Goal: Transaction & Acquisition: Download file/media

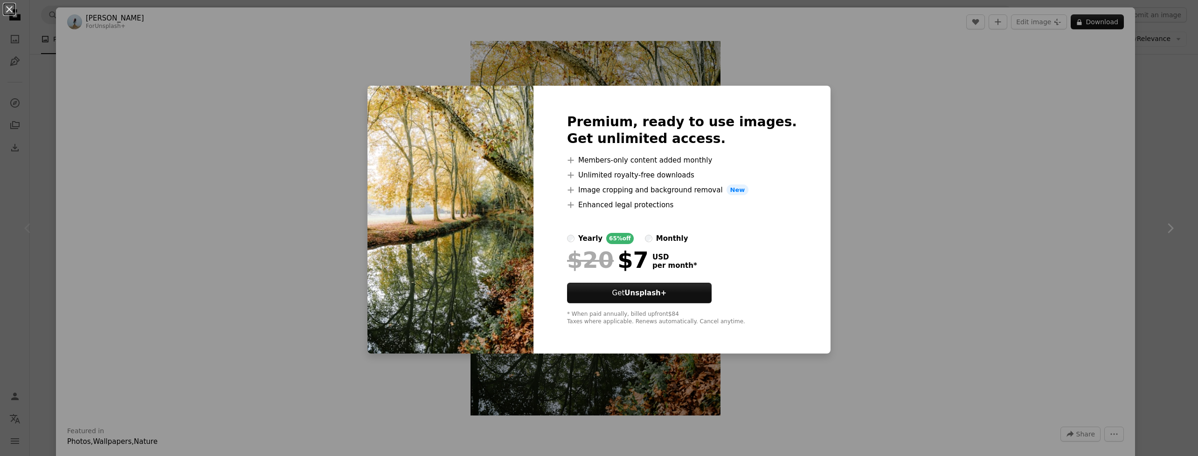
click at [993, 189] on div "An X shape Premium, ready to use images. Get unlimited access. A plus sign Memb…" at bounding box center [599, 228] width 1198 height 456
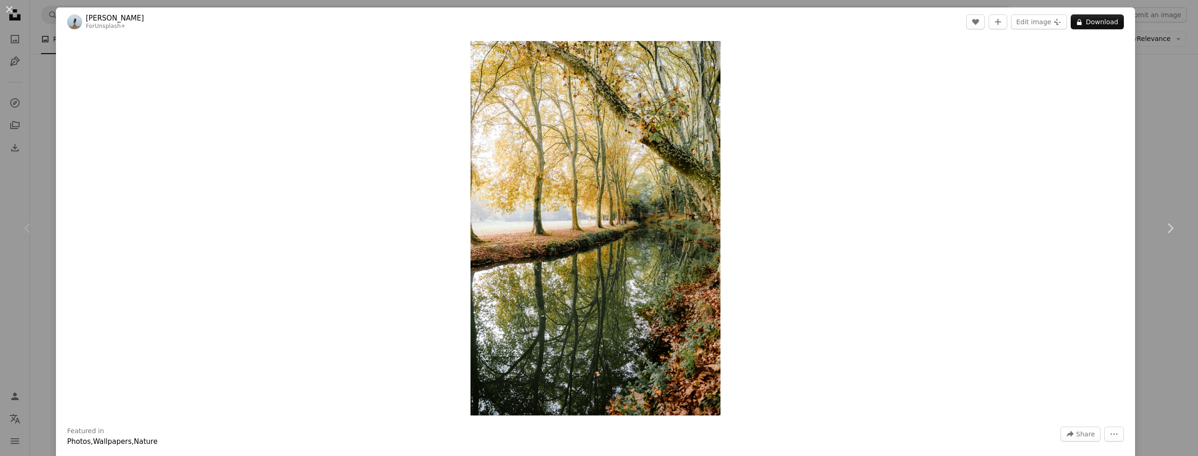
click at [1146, 67] on div "An X shape Chevron left Chevron right [PERSON_NAME] For Unsplash+ A heart A plu…" at bounding box center [599, 228] width 1198 height 456
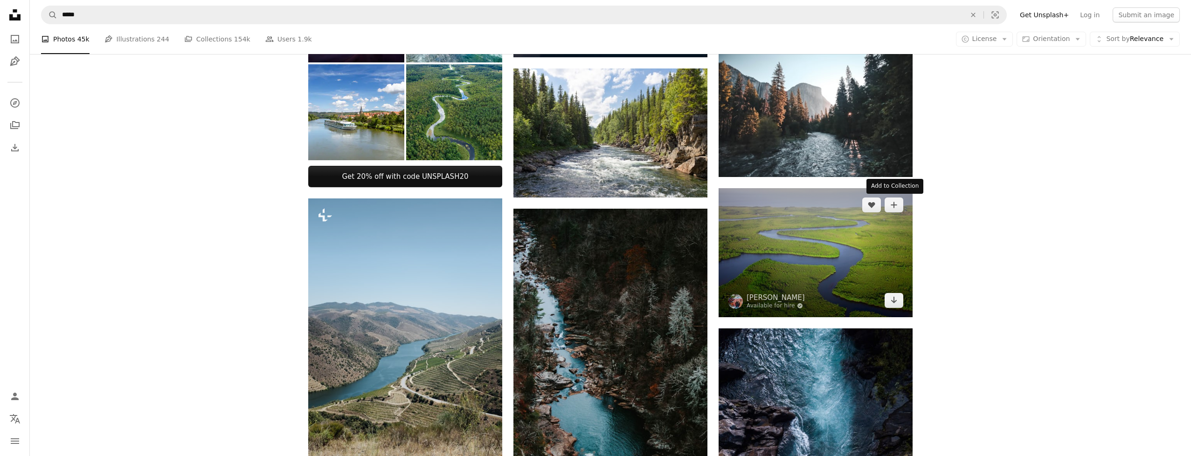
scroll to position [503, 0]
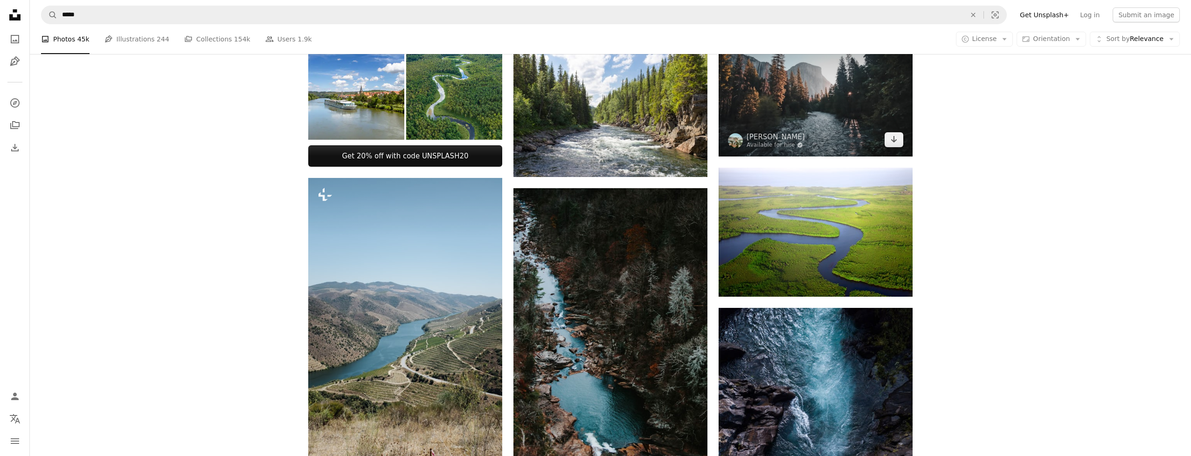
click at [824, 64] on img at bounding box center [816, 92] width 194 height 129
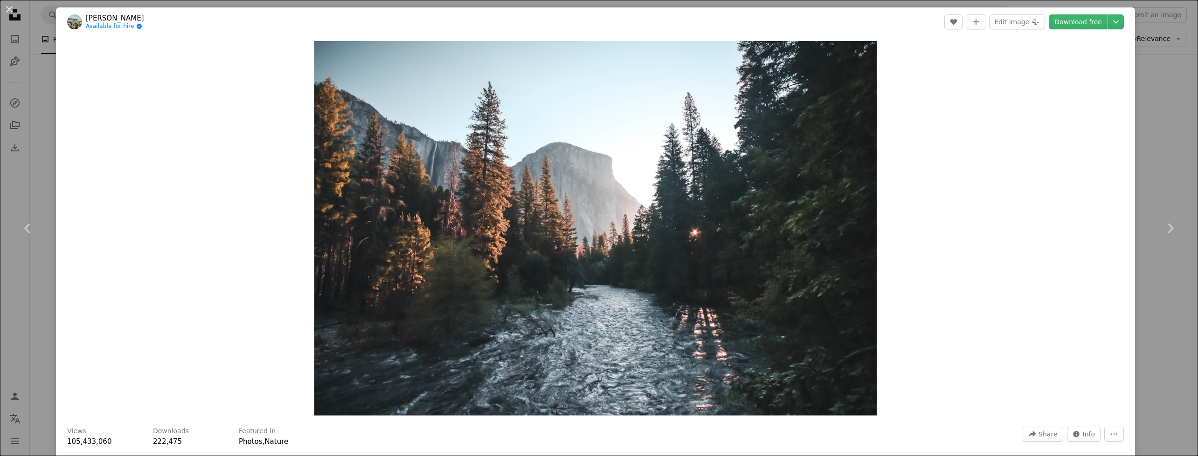
click at [1169, 87] on div "An X shape Chevron left Chevron right [PERSON_NAME] Available for hire A checkm…" at bounding box center [599, 228] width 1198 height 456
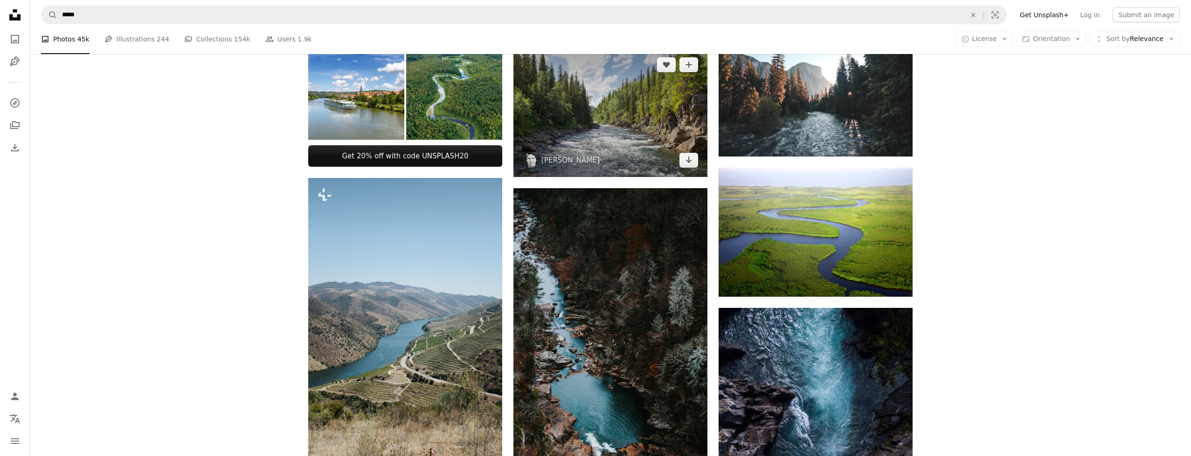
click at [615, 127] on img at bounding box center [610, 112] width 194 height 129
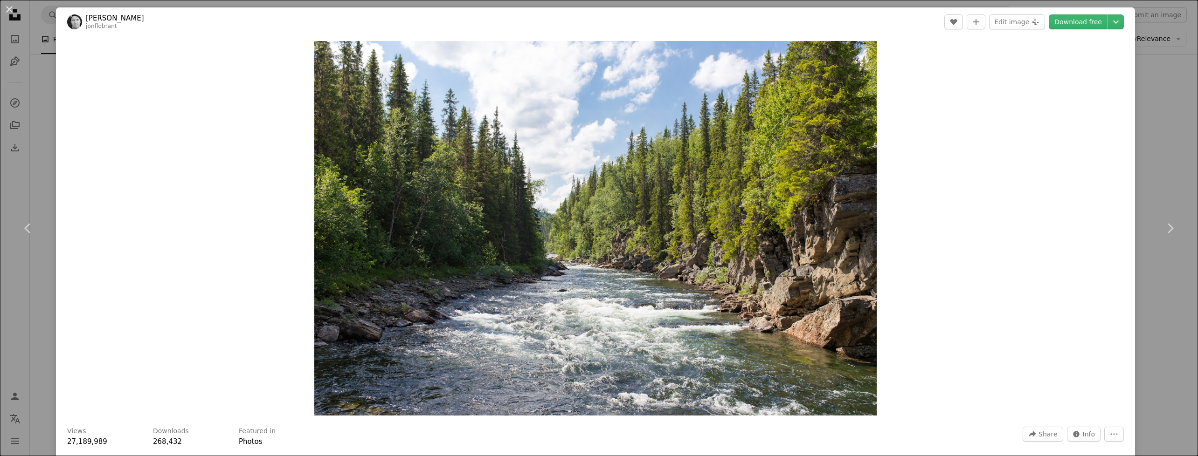
click at [1142, 126] on div "An X shape Chevron left Chevron right [PERSON_NAME] jonflobrant A heart A plus …" at bounding box center [599, 228] width 1198 height 456
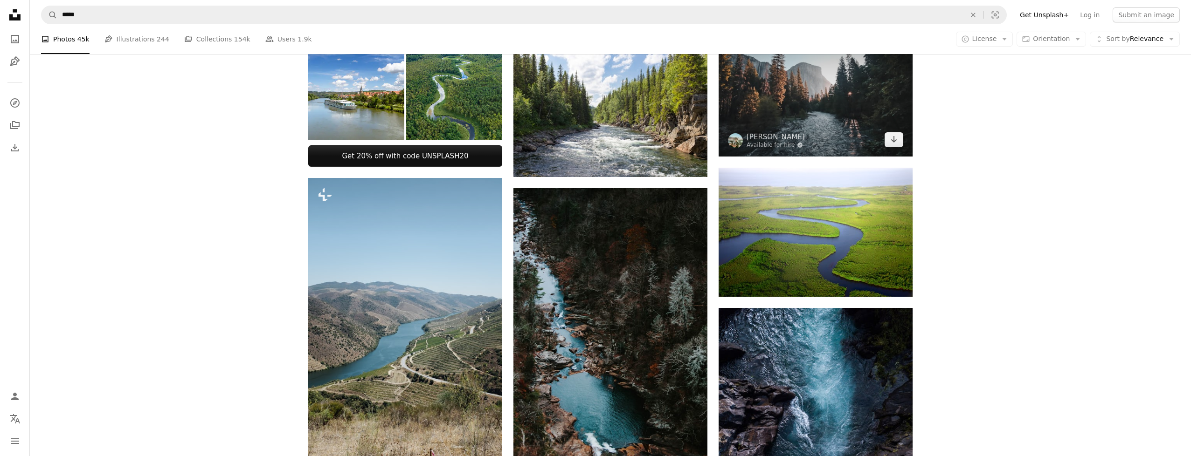
click at [850, 116] on img at bounding box center [816, 92] width 194 height 129
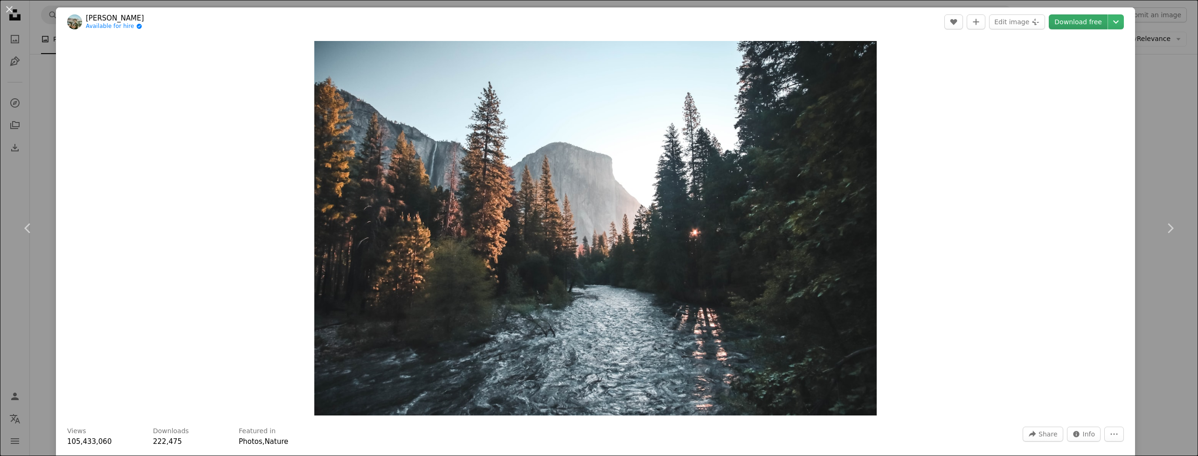
click at [1068, 17] on link "Download free" at bounding box center [1078, 21] width 59 height 15
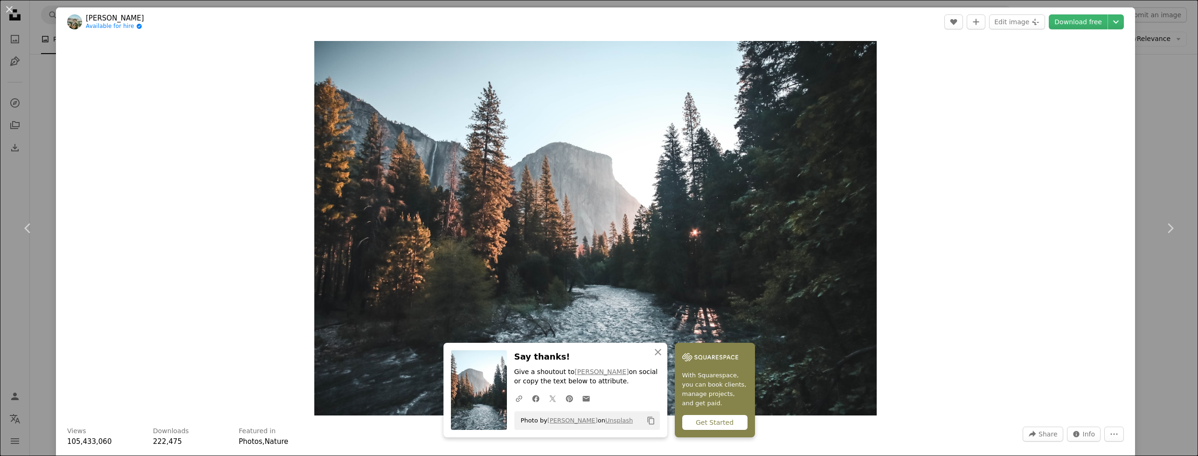
click at [1166, 106] on div "An X shape Chevron left Chevron right [PERSON_NAME] Available for hire A checkm…" at bounding box center [599, 228] width 1198 height 456
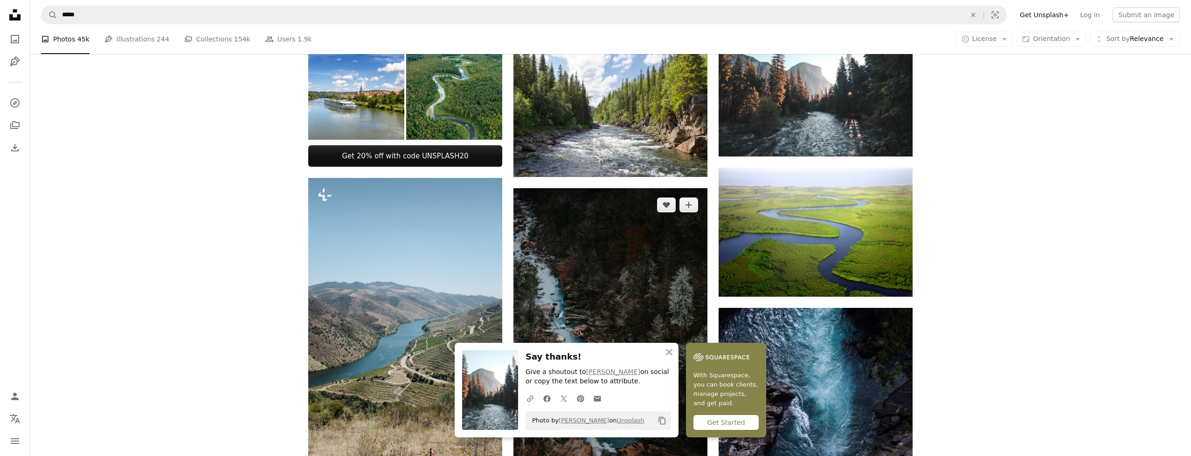
click at [678, 275] on img at bounding box center [610, 334] width 194 height 292
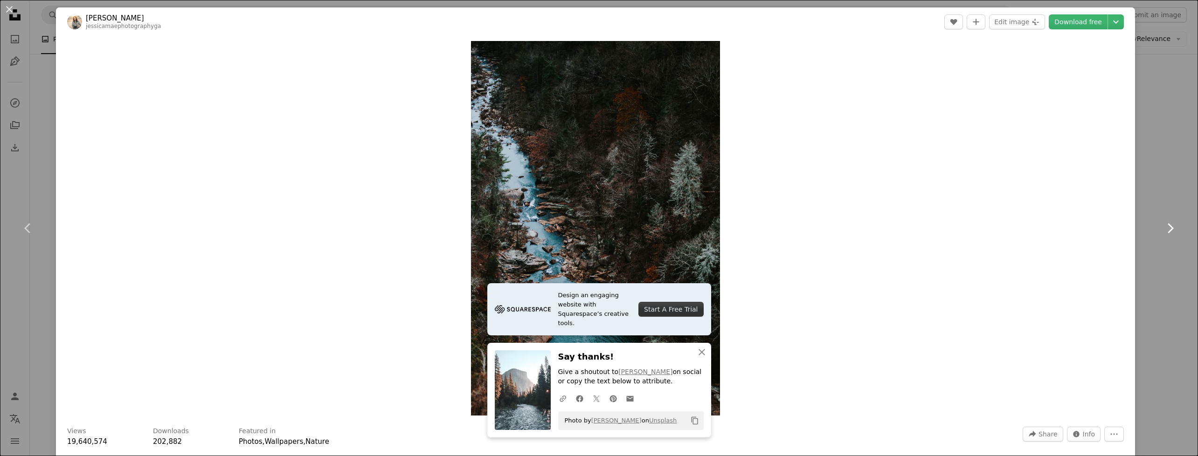
click at [1142, 186] on link "Chevron right" at bounding box center [1170, 229] width 56 height 90
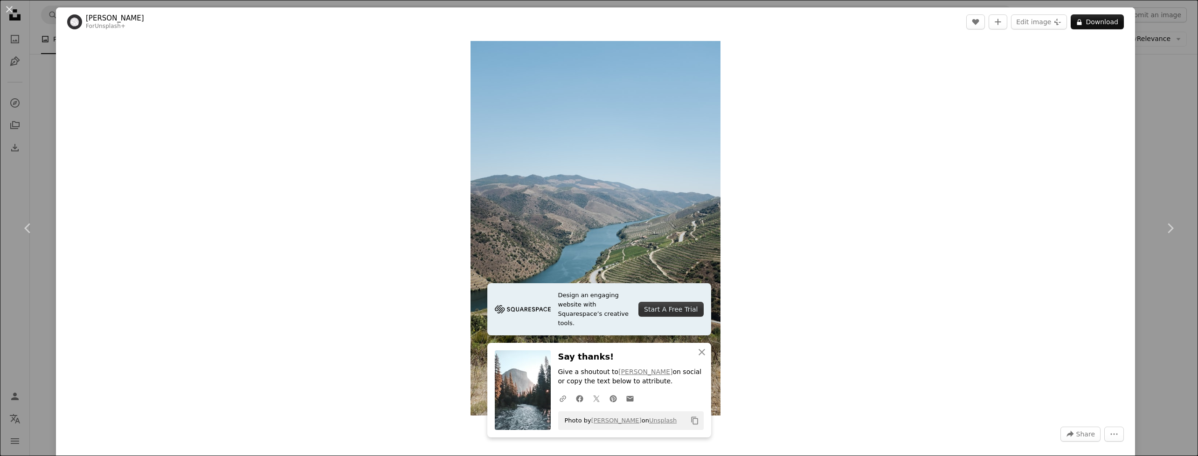
click at [1161, 161] on div "An X shape Chevron left Chevron right [PERSON_NAME] For Unsplash+ A heart A plu…" at bounding box center [599, 228] width 1198 height 456
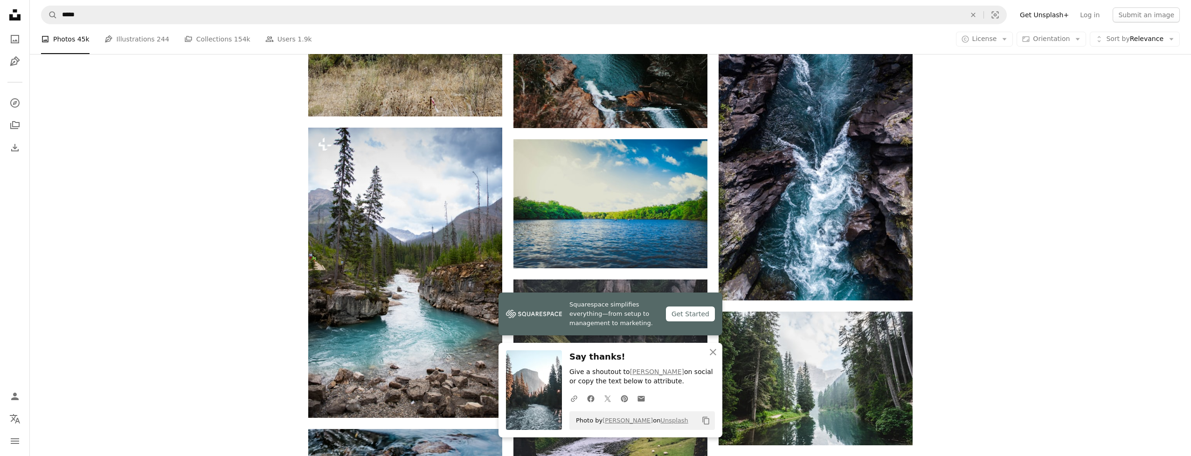
scroll to position [857, 0]
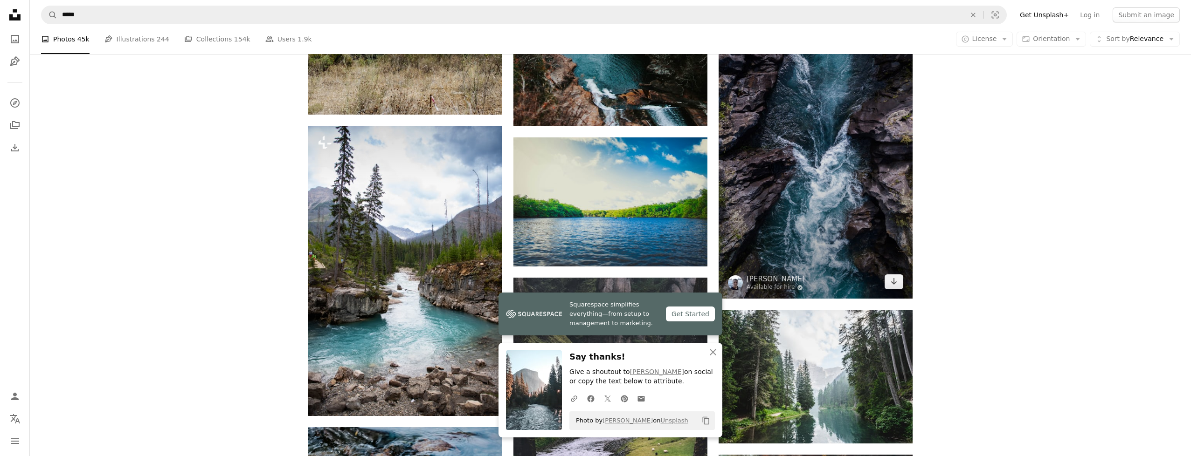
click at [822, 157] on img at bounding box center [816, 126] width 194 height 345
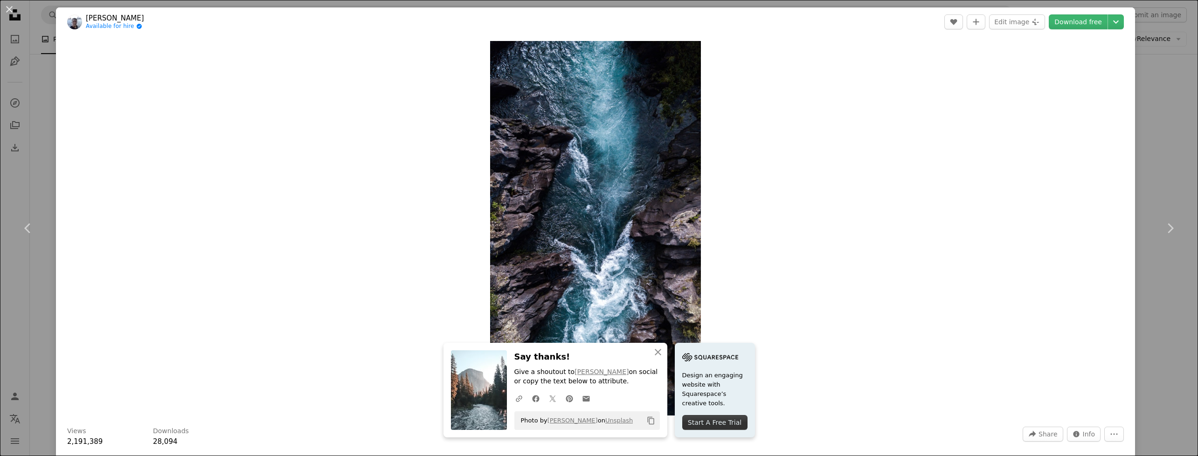
click at [1179, 117] on div "An X shape Chevron left Chevron right [PERSON_NAME] Available for hire A checkm…" at bounding box center [599, 228] width 1198 height 456
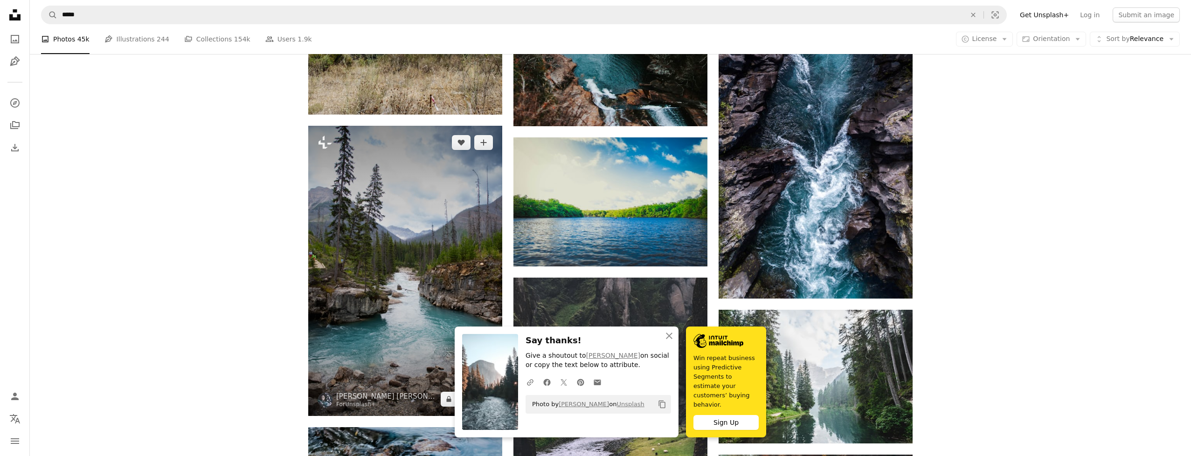
click at [433, 257] on img at bounding box center [405, 271] width 194 height 290
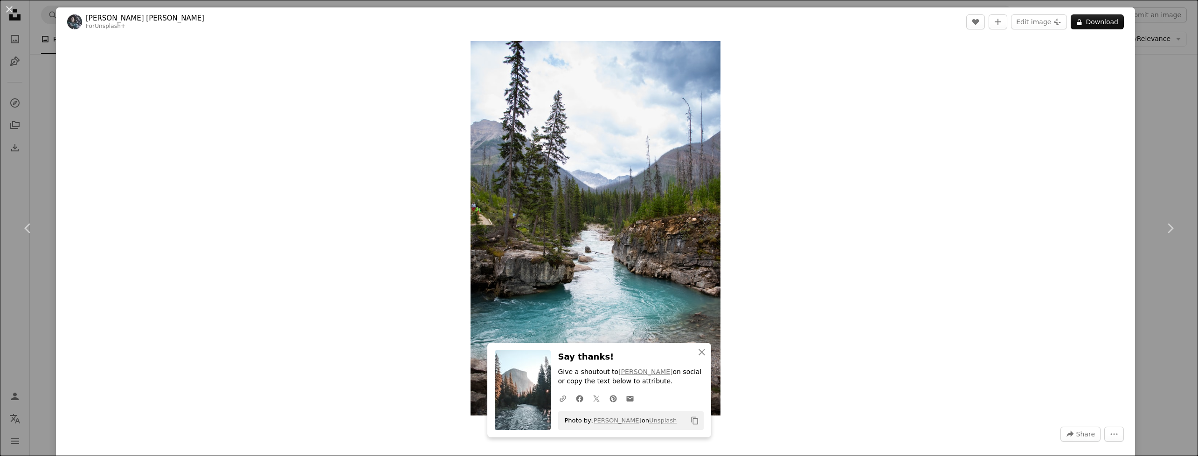
click at [1154, 117] on div "An X shape Chevron left Chevron right [PERSON_NAME] [PERSON_NAME] For Unsplash+…" at bounding box center [599, 228] width 1198 height 456
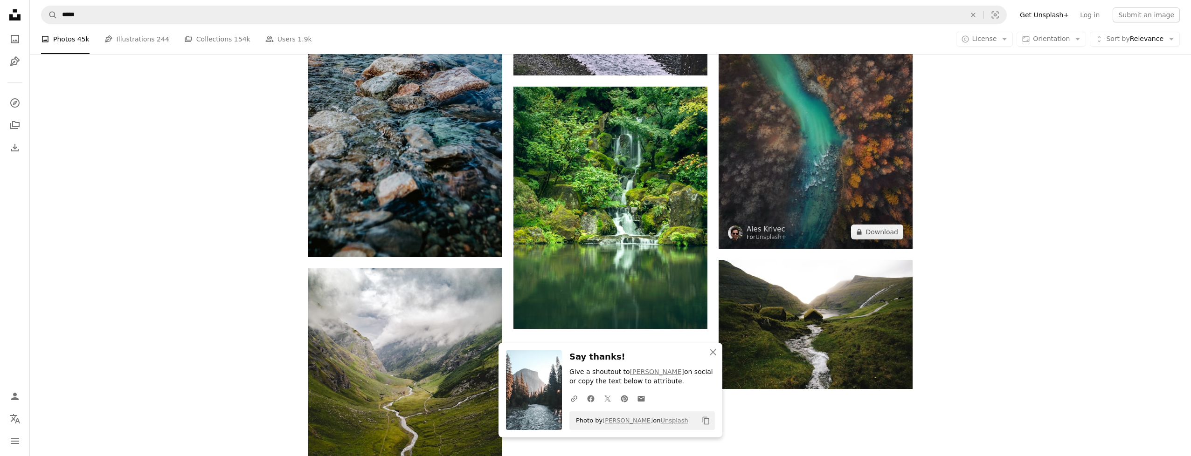
scroll to position [1346, 0]
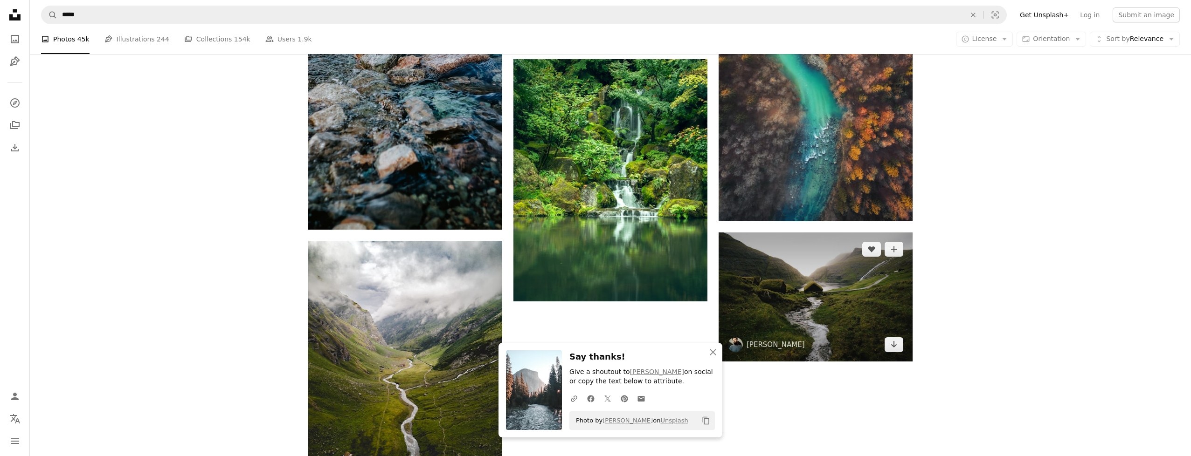
click at [808, 267] on img at bounding box center [816, 297] width 194 height 129
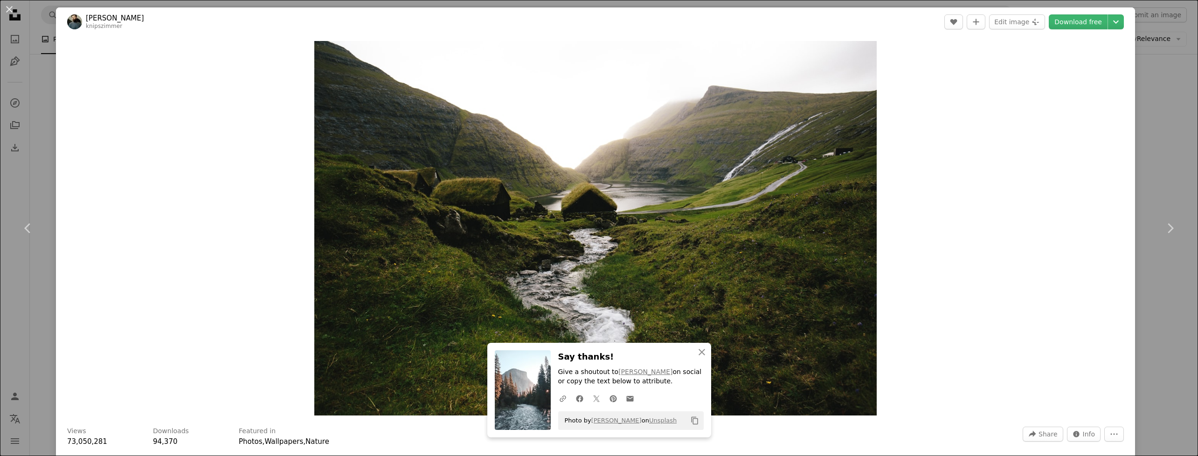
click at [1165, 115] on div "An X shape Chevron left Chevron right [PERSON_NAME] knipszimmer A heart A plus …" at bounding box center [599, 228] width 1198 height 456
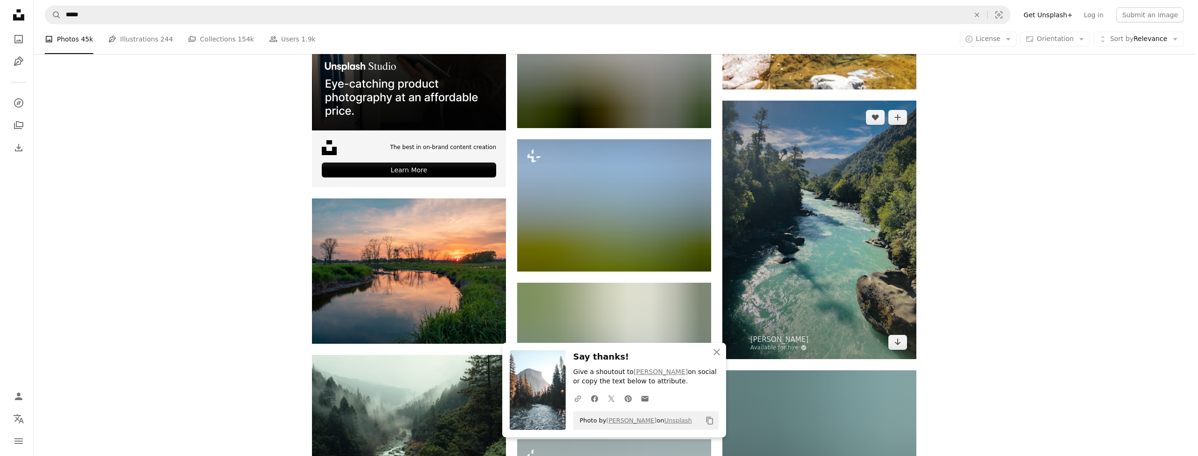
scroll to position [1921, 0]
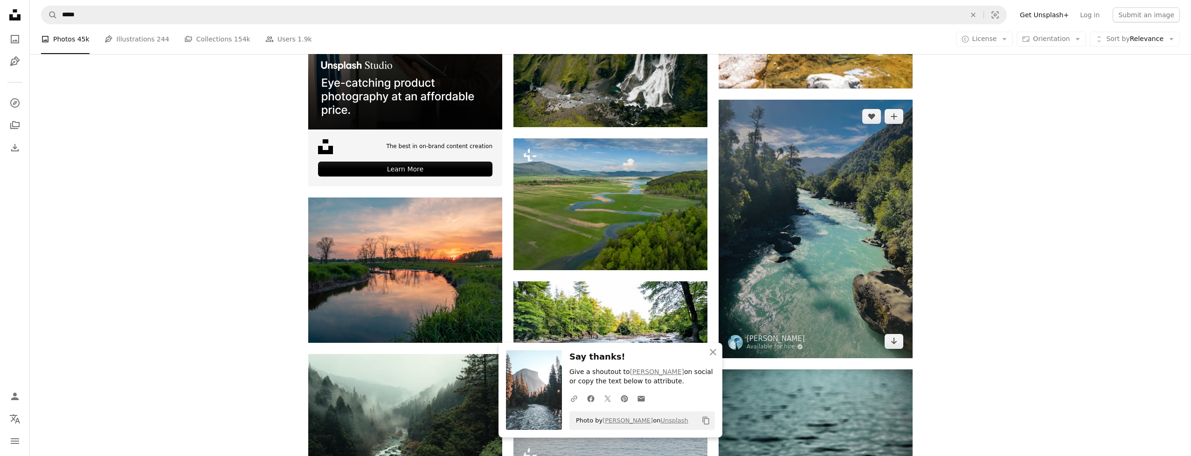
click at [850, 215] on img at bounding box center [816, 229] width 194 height 259
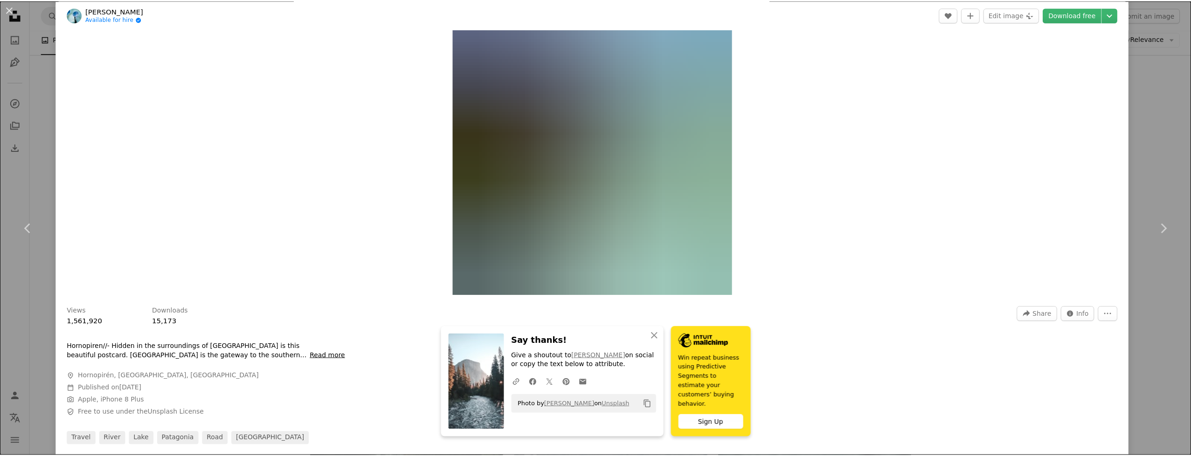
scroll to position [121, 0]
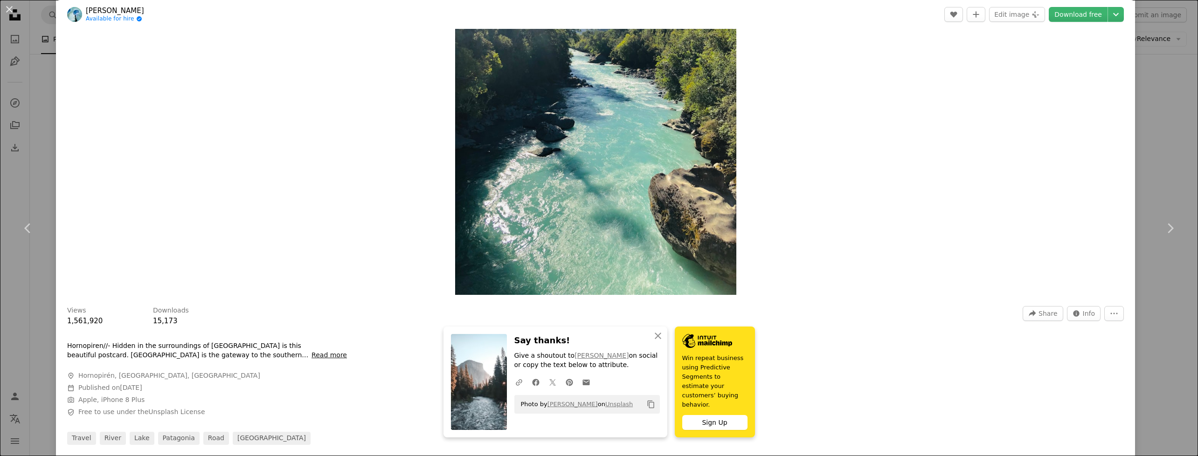
click at [318, 357] on button "Read more" at bounding box center [328, 355] width 35 height 9
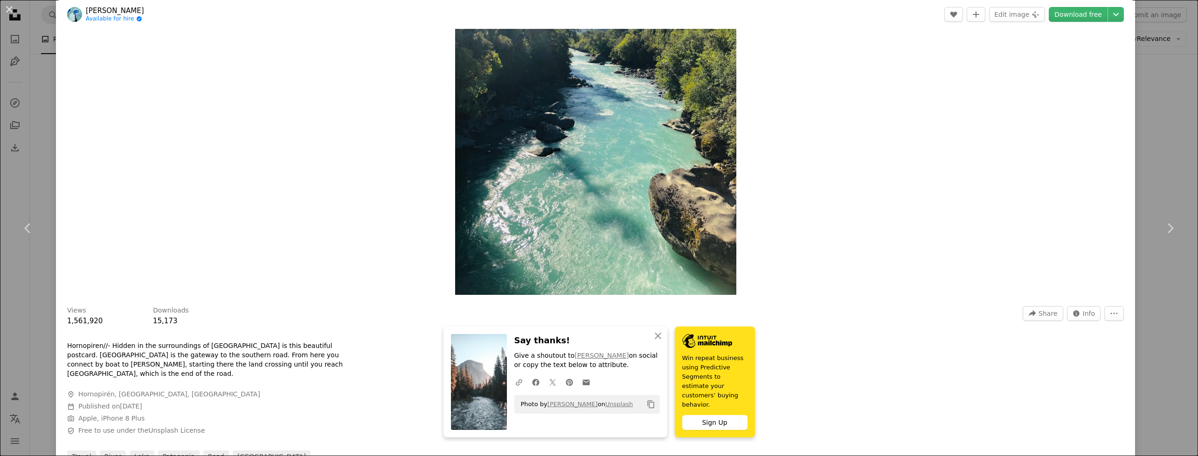
click at [1157, 127] on div "An X shape Chevron left Chevron right [PERSON_NAME] Available for hire A checkm…" at bounding box center [599, 228] width 1198 height 456
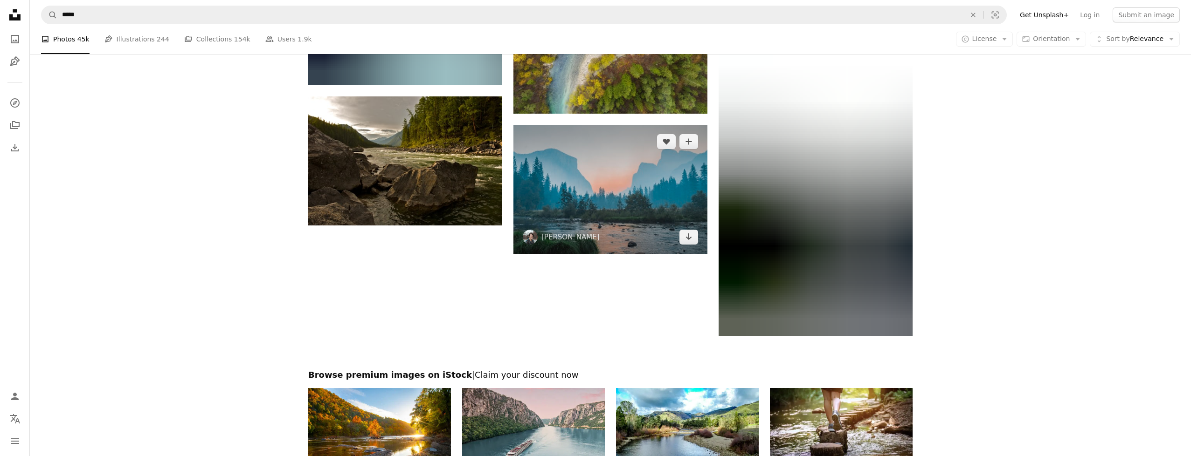
scroll to position [2865, 0]
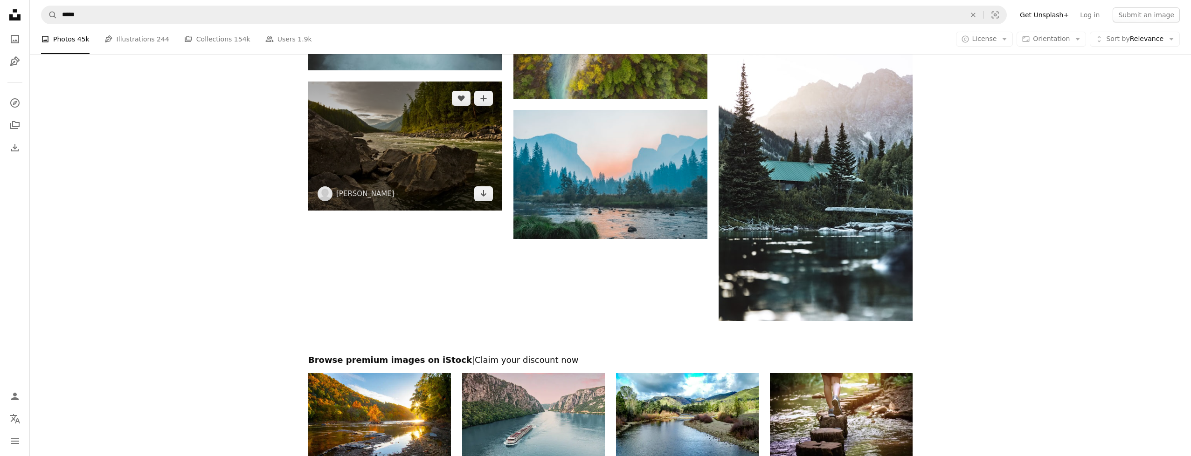
click at [420, 108] on img at bounding box center [405, 146] width 194 height 129
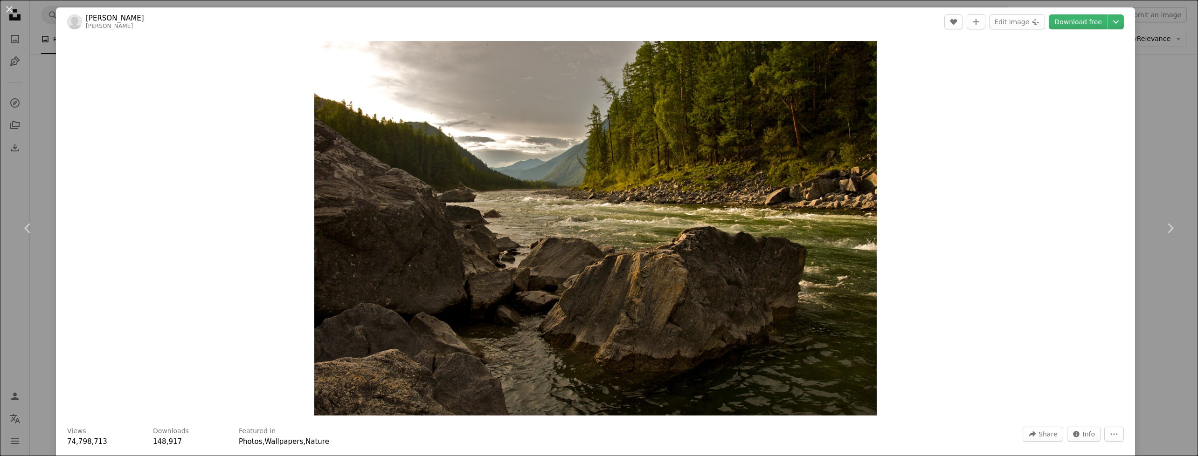
click at [1156, 137] on div "An X shape Chevron left Chevron right [PERSON_NAME] [PERSON_NAME] A heart A plu…" at bounding box center [599, 228] width 1198 height 456
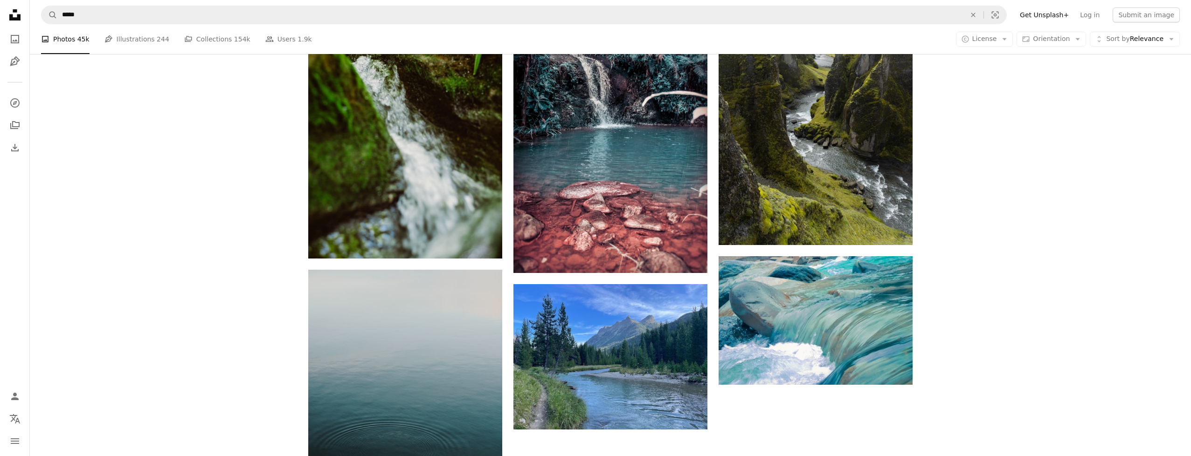
scroll to position [4380, 0]
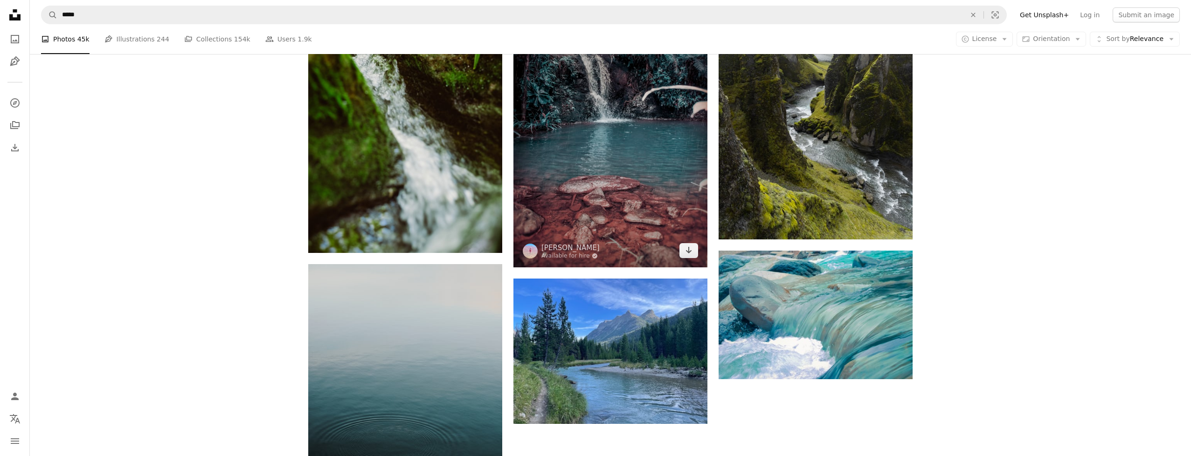
click at [627, 150] on img at bounding box center [610, 122] width 194 height 291
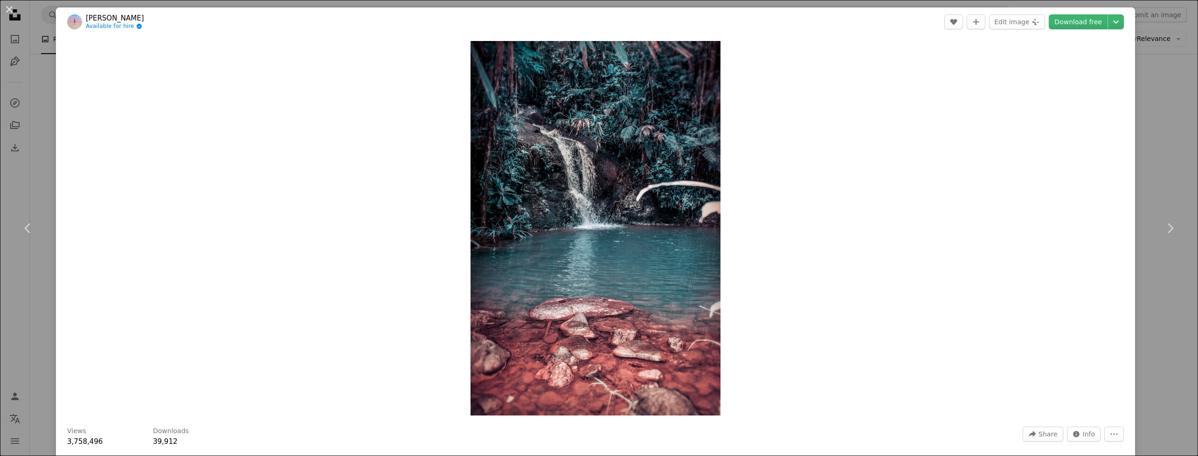
click at [1164, 143] on div "An X shape Chevron left Chevron right [PERSON_NAME] Available for hire A checkm…" at bounding box center [599, 228] width 1198 height 456
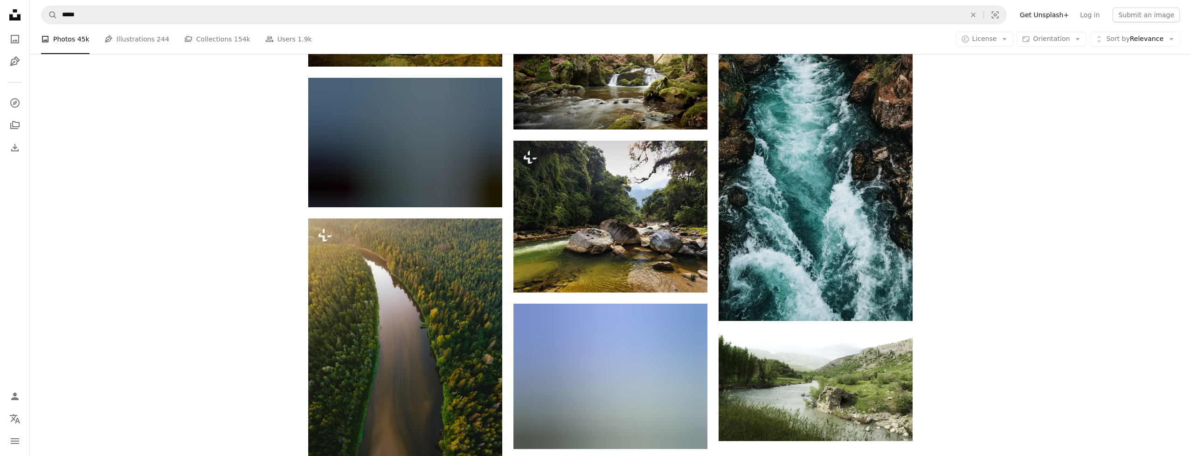
scroll to position [5416, 0]
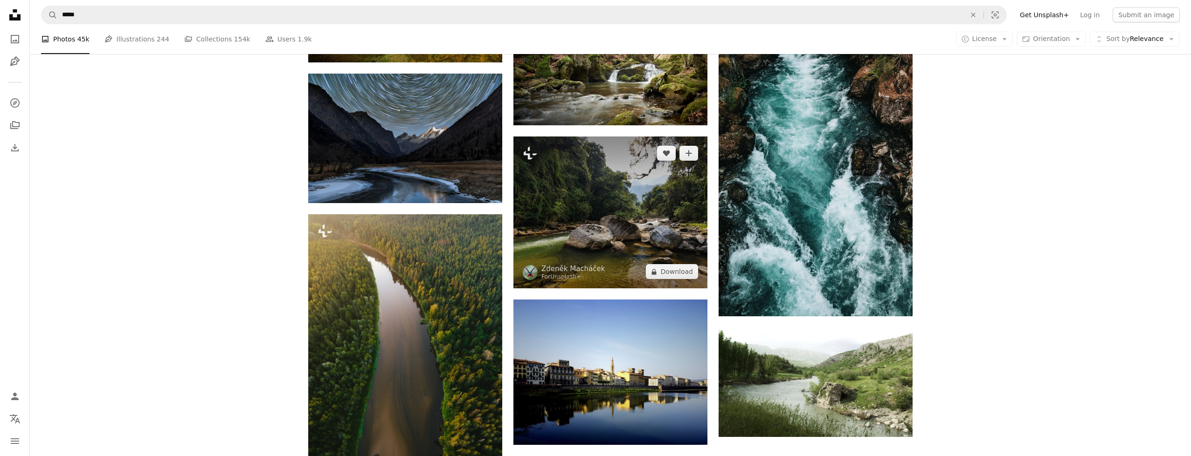
click at [664, 198] on img at bounding box center [610, 213] width 194 height 152
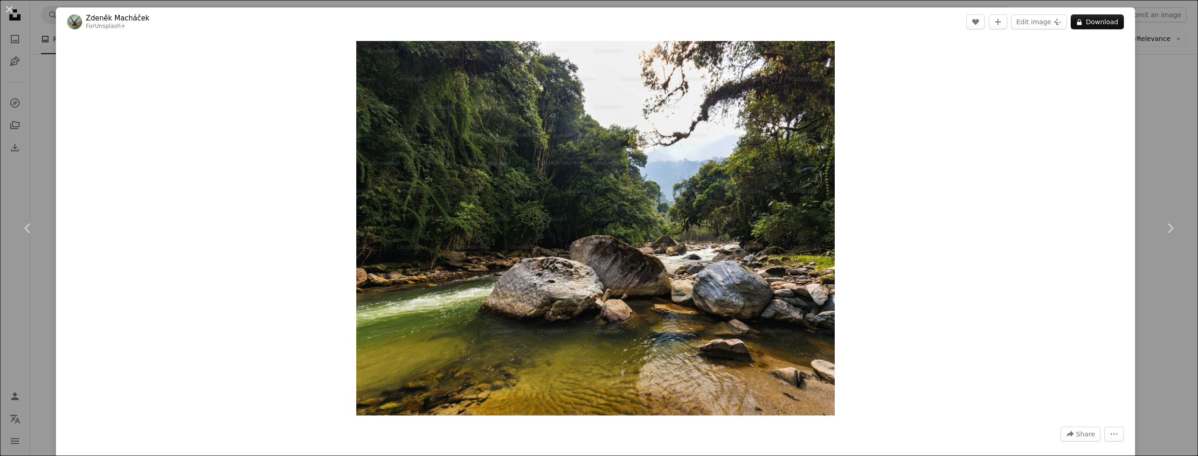
click at [1161, 129] on div "An X shape Chevron left Chevron right [PERSON_NAME] For Unsplash+ A heart A plu…" at bounding box center [599, 228] width 1198 height 456
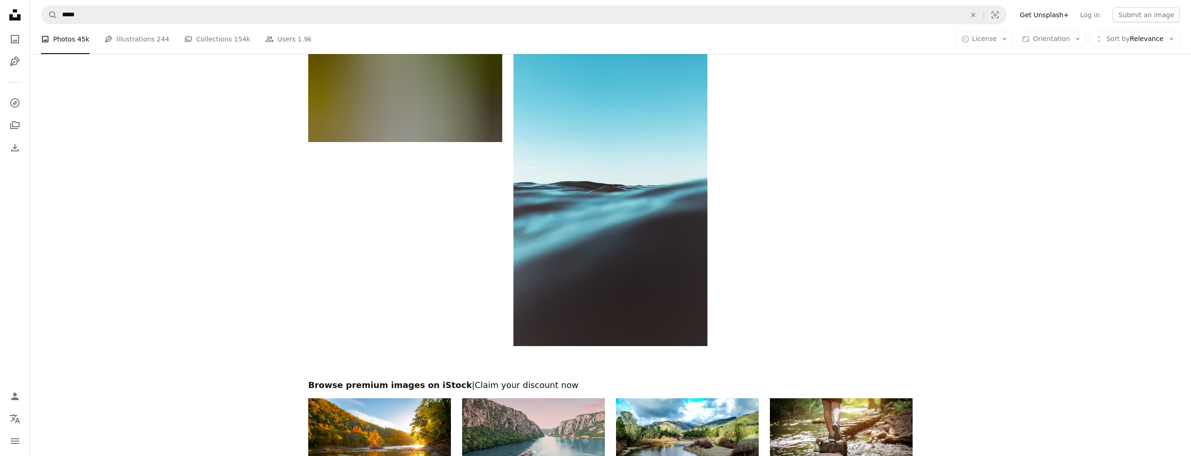
scroll to position [6161, 0]
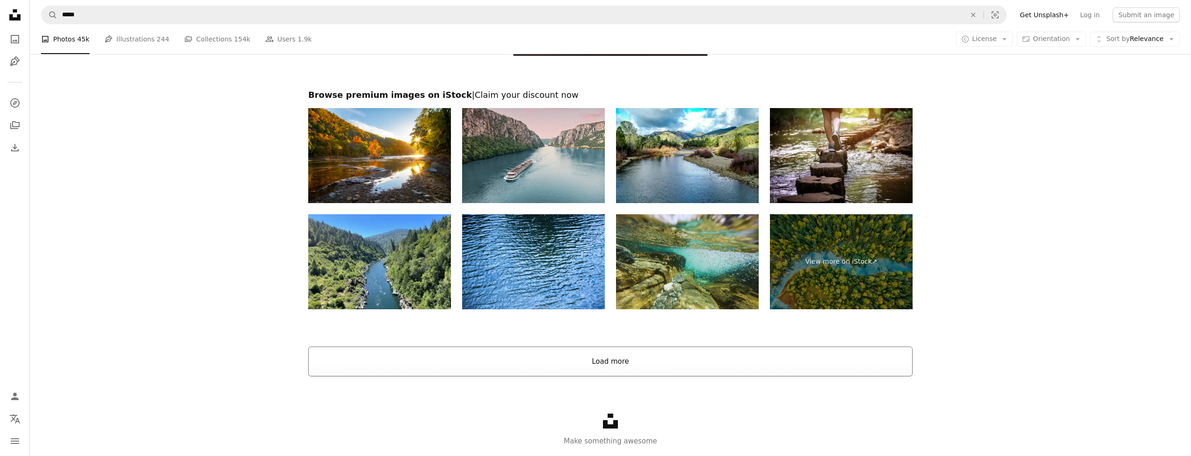
click at [688, 354] on button "Load more" at bounding box center [610, 362] width 604 height 30
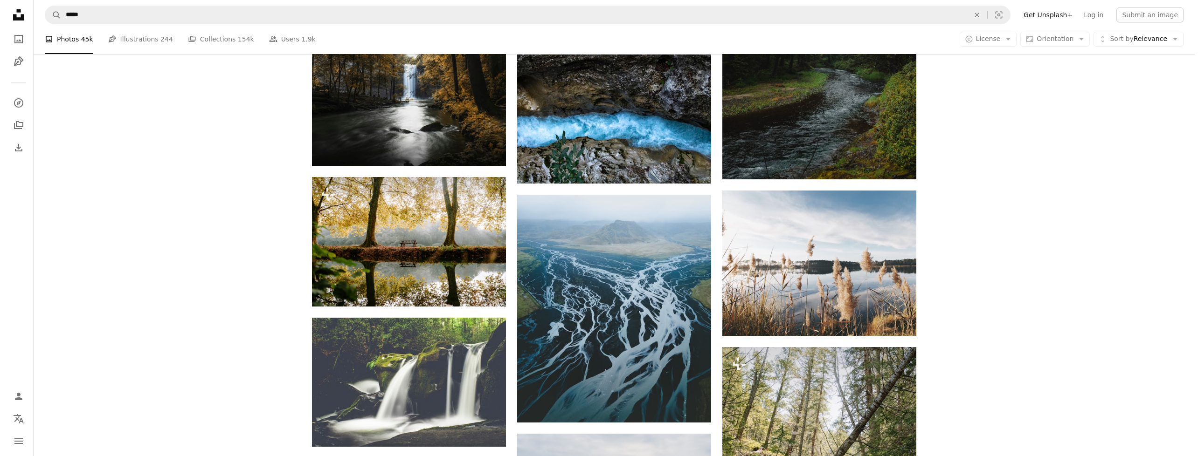
scroll to position [8239, 0]
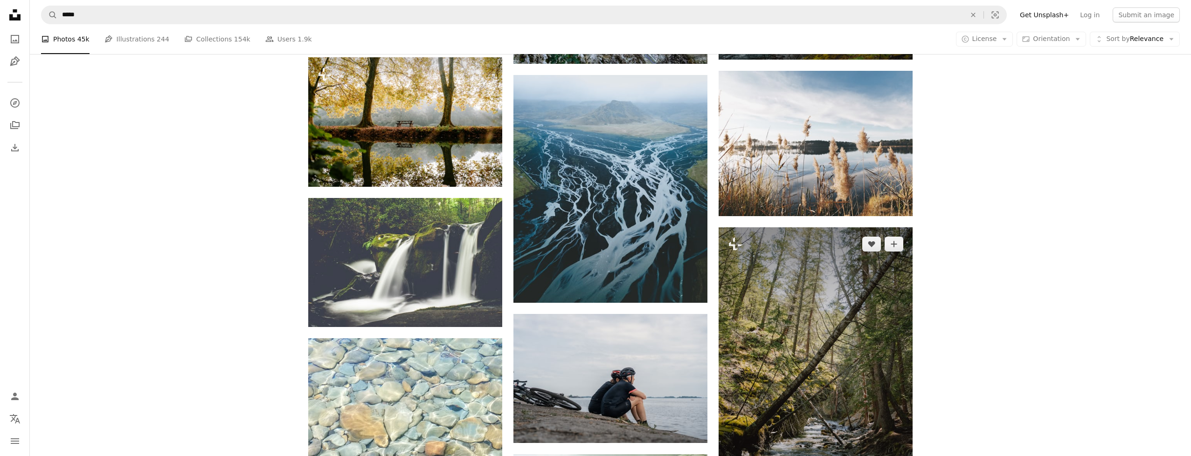
click at [869, 337] on img at bounding box center [816, 373] width 194 height 290
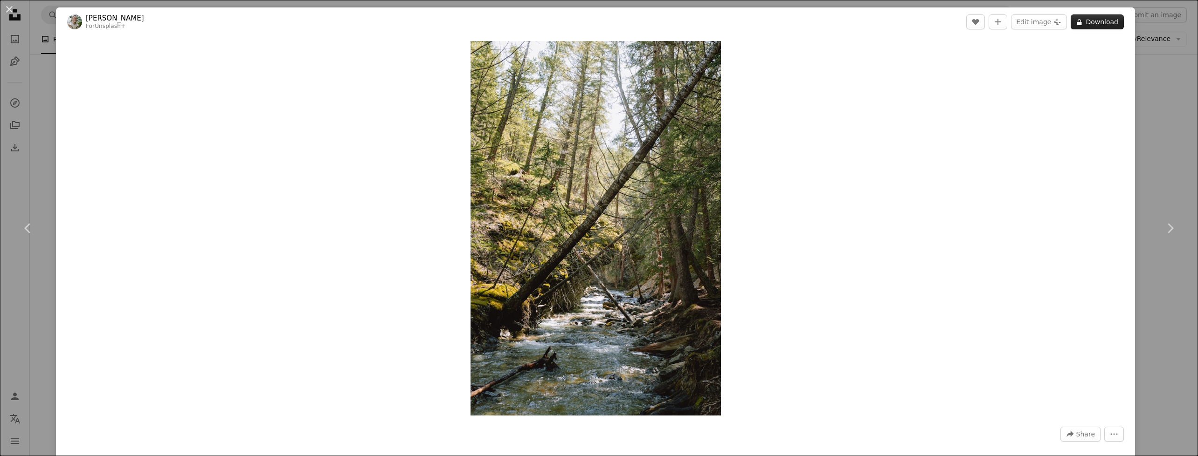
click at [1077, 21] on icon at bounding box center [1079, 22] width 5 height 6
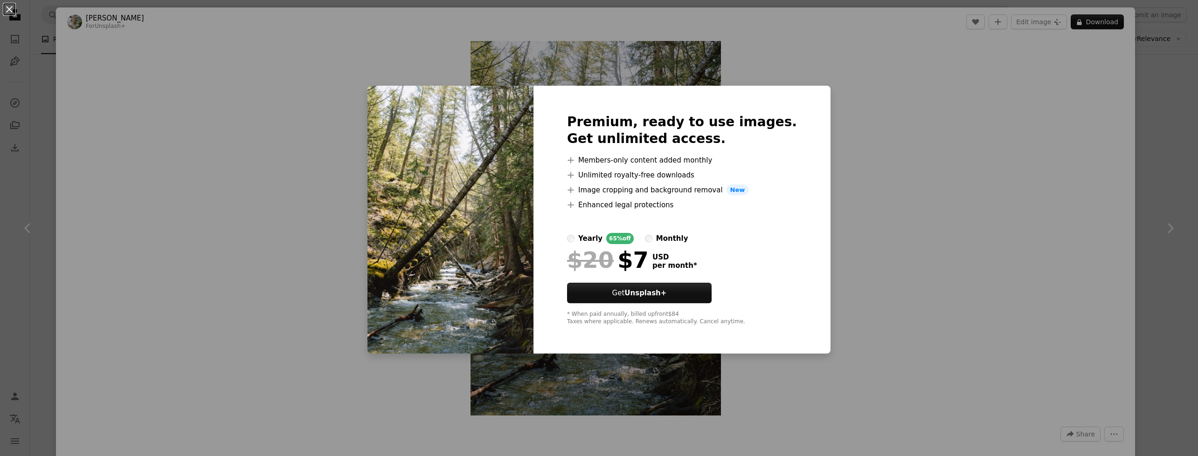
click at [1168, 109] on div "An X shape Premium, ready to use images. Get unlimited access. A plus sign Memb…" at bounding box center [599, 228] width 1198 height 456
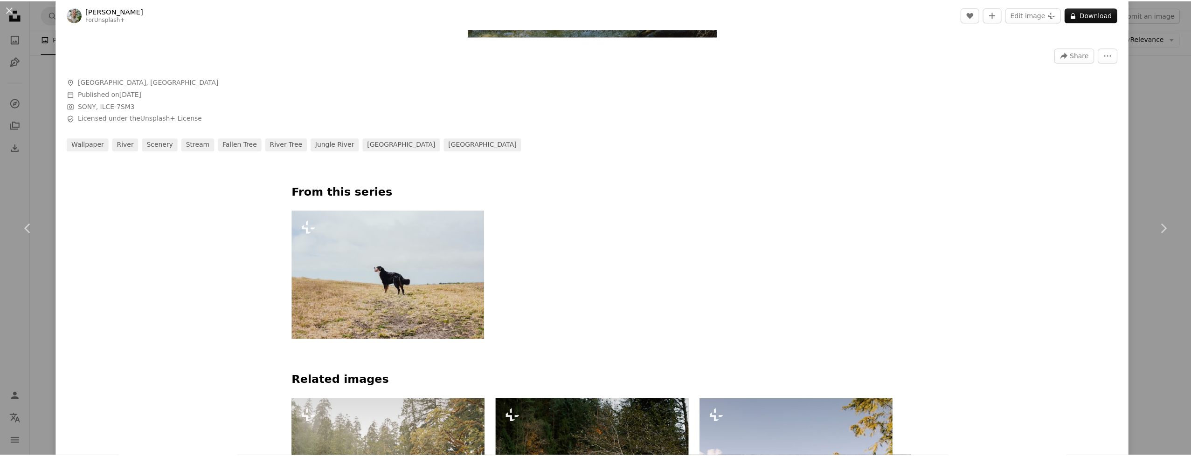
scroll to position [1207, 0]
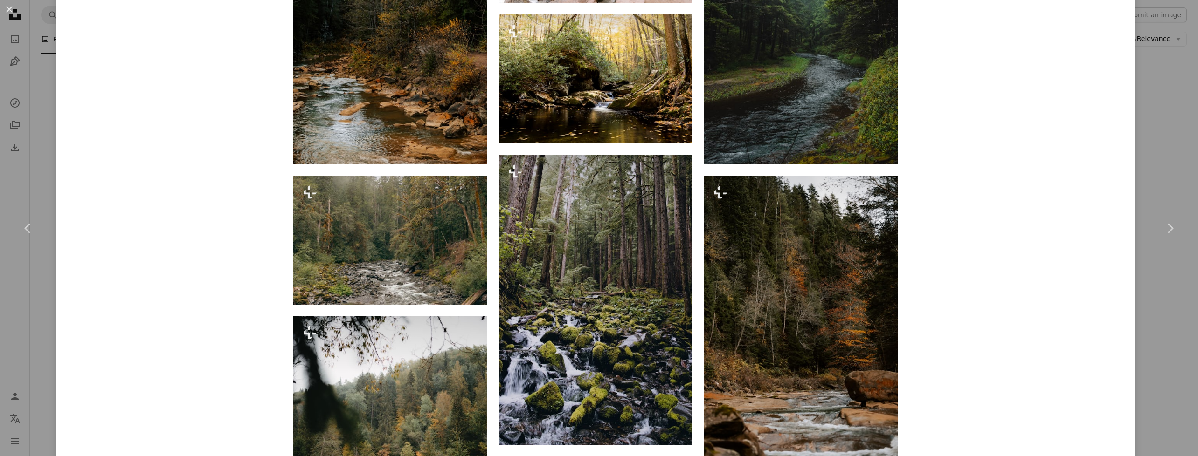
click at [1135, 160] on div "An X shape Chevron left Chevron right [PERSON_NAME] For Unsplash+ A heart A plu…" at bounding box center [599, 228] width 1198 height 456
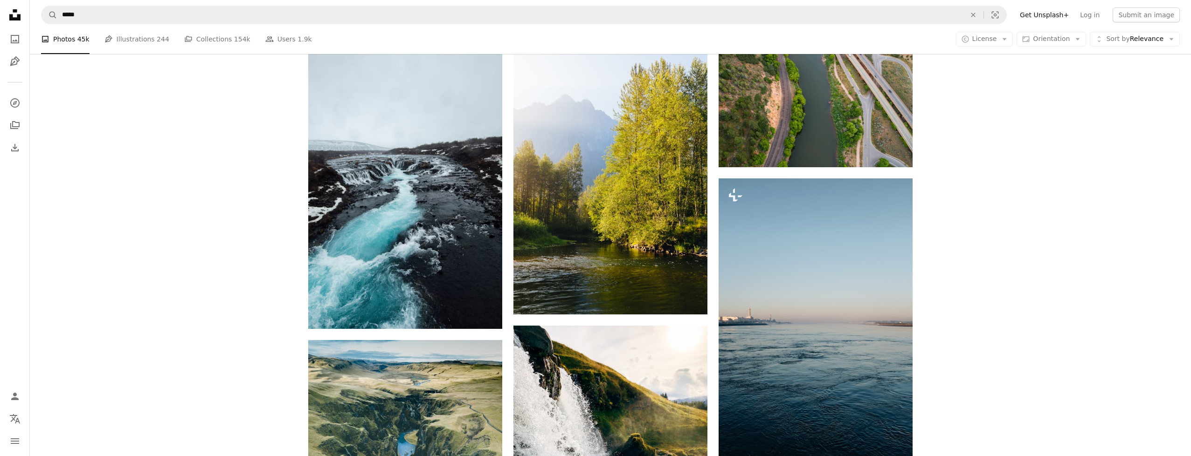
scroll to position [9837, 0]
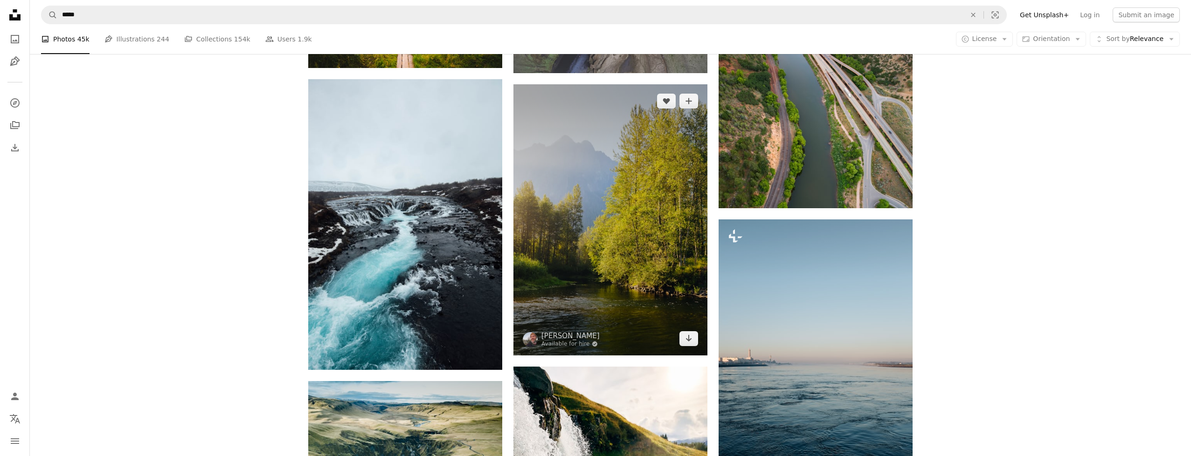
click at [679, 222] on img at bounding box center [610, 219] width 194 height 271
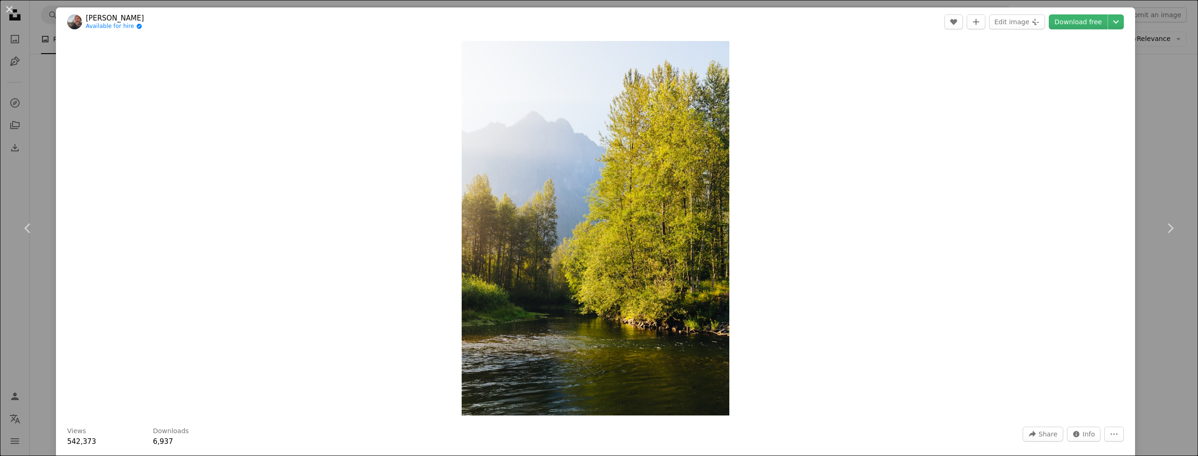
click at [1149, 144] on div "An X shape Chevron left Chevron right [PERSON_NAME] Available for hire A checkm…" at bounding box center [599, 228] width 1198 height 456
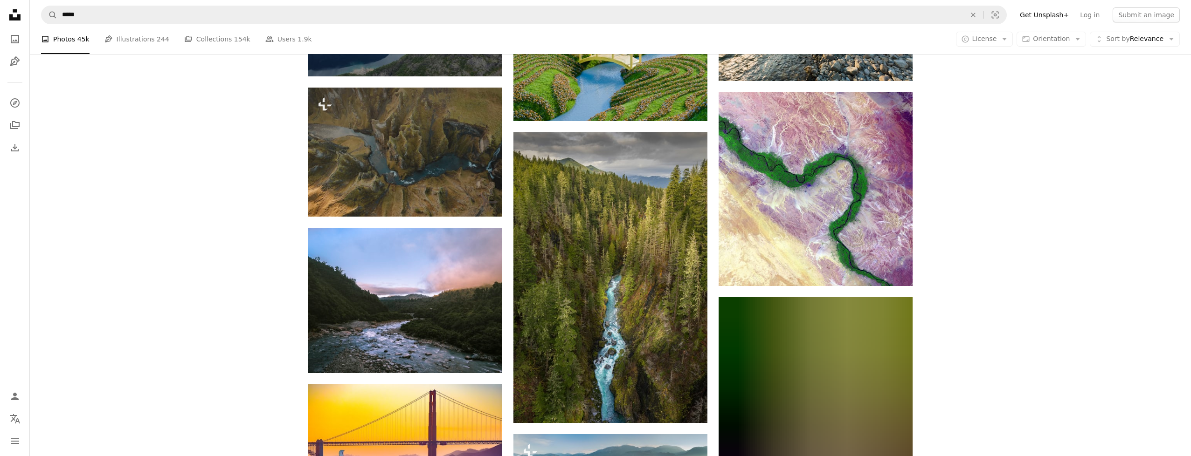
scroll to position [12271, 0]
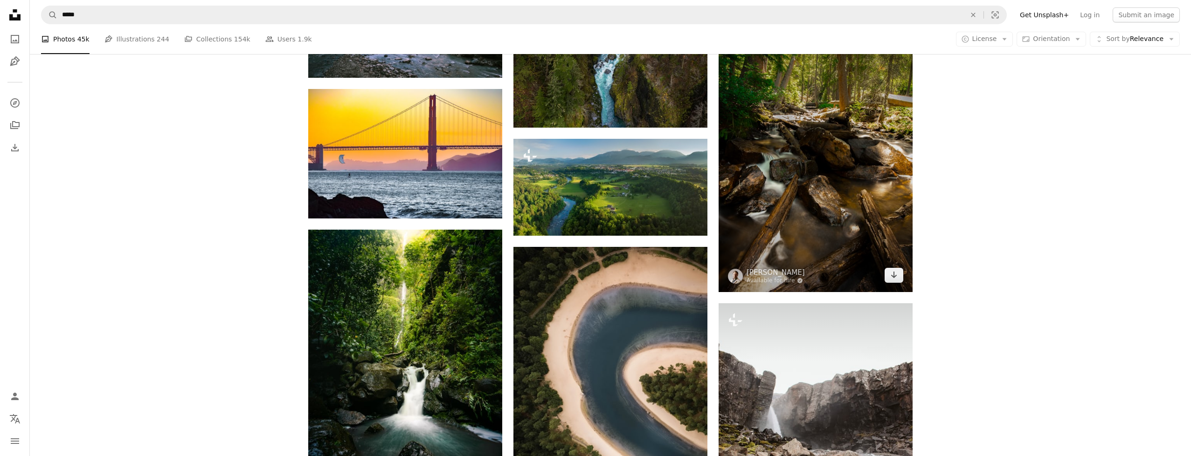
click at [794, 105] on img at bounding box center [816, 147] width 194 height 290
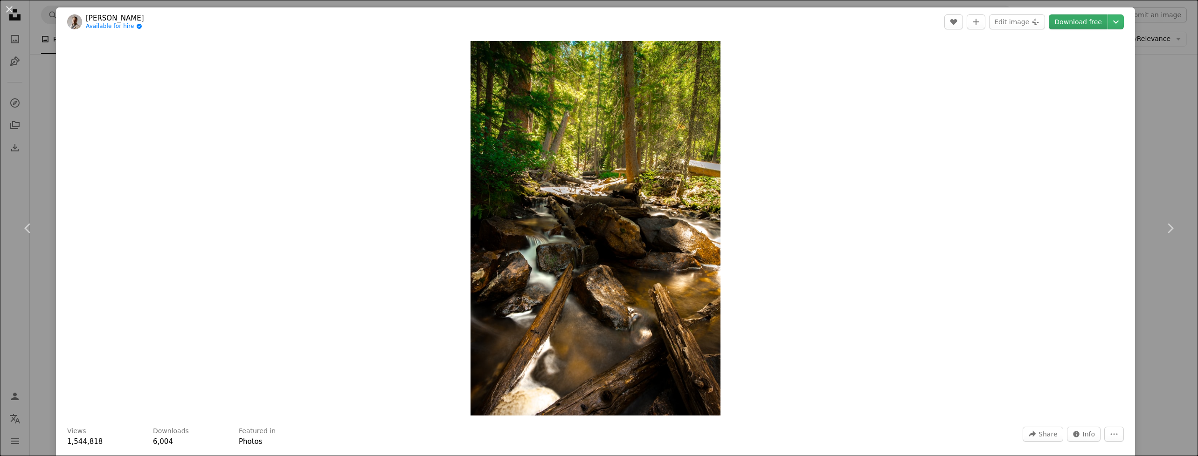
click at [1085, 15] on link "Download free" at bounding box center [1078, 21] width 59 height 15
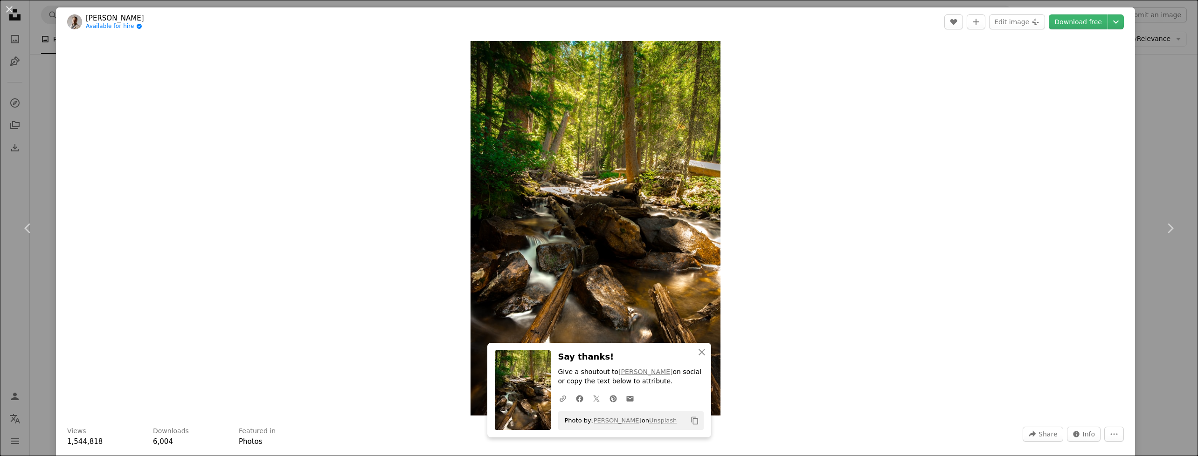
click at [1152, 111] on div "An X shape Chevron left Chevron right [PERSON_NAME] Available for hire A checkm…" at bounding box center [599, 228] width 1198 height 456
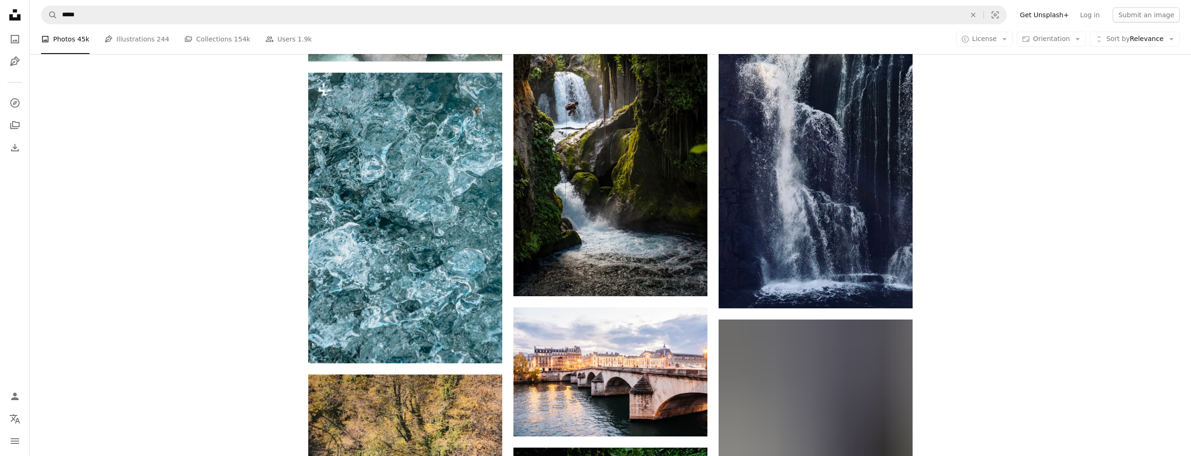
scroll to position [15575, 0]
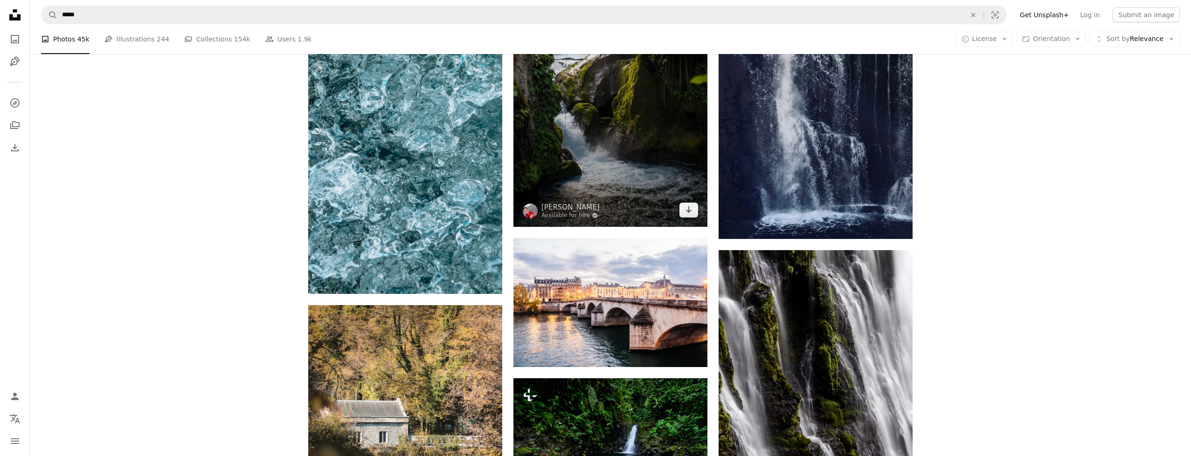
click at [643, 111] on img at bounding box center [610, 82] width 194 height 290
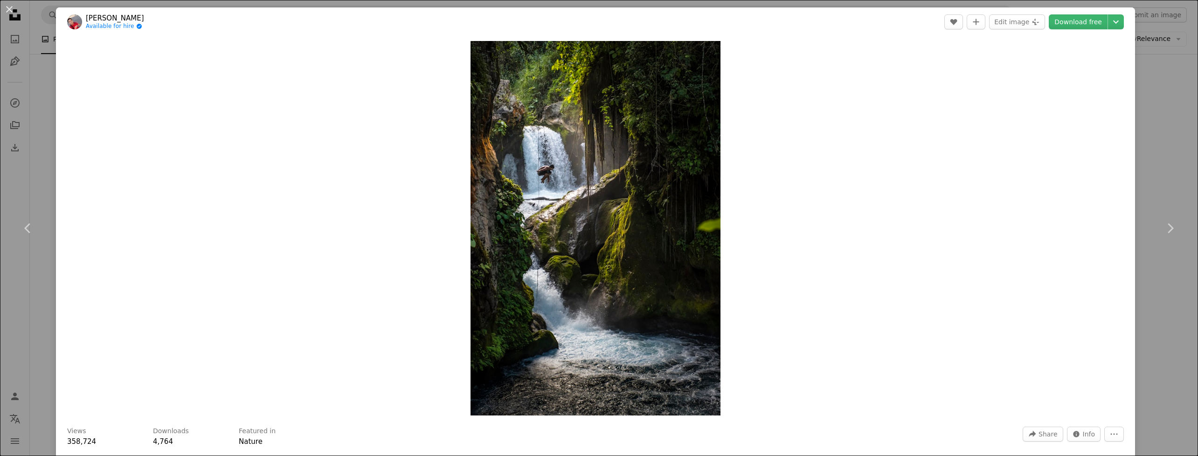
click at [1162, 117] on div "An X shape Chevron left Chevron right [PERSON_NAME] Available for hire A checkm…" at bounding box center [599, 228] width 1198 height 456
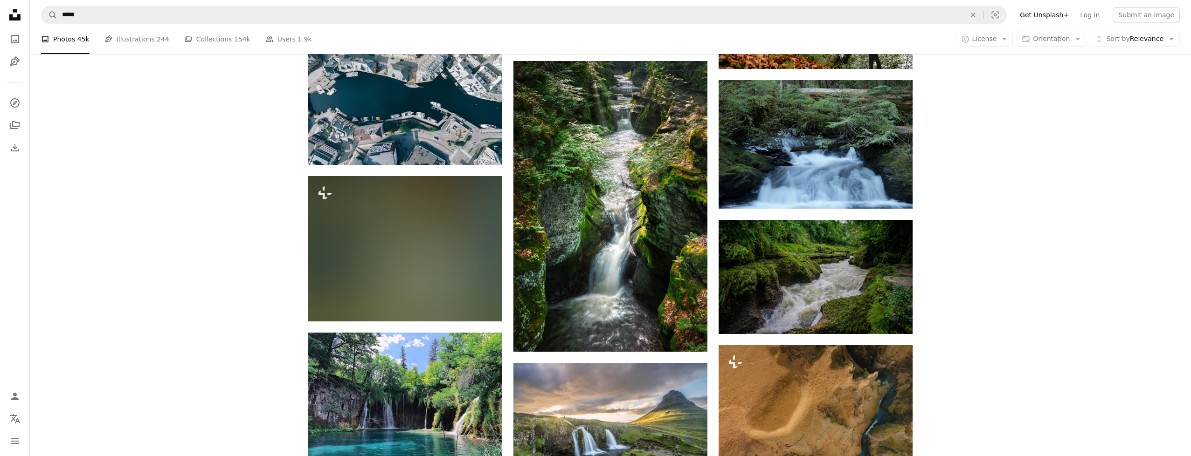
scroll to position [17839, 0]
